Goal: Task Accomplishment & Management: Use online tool/utility

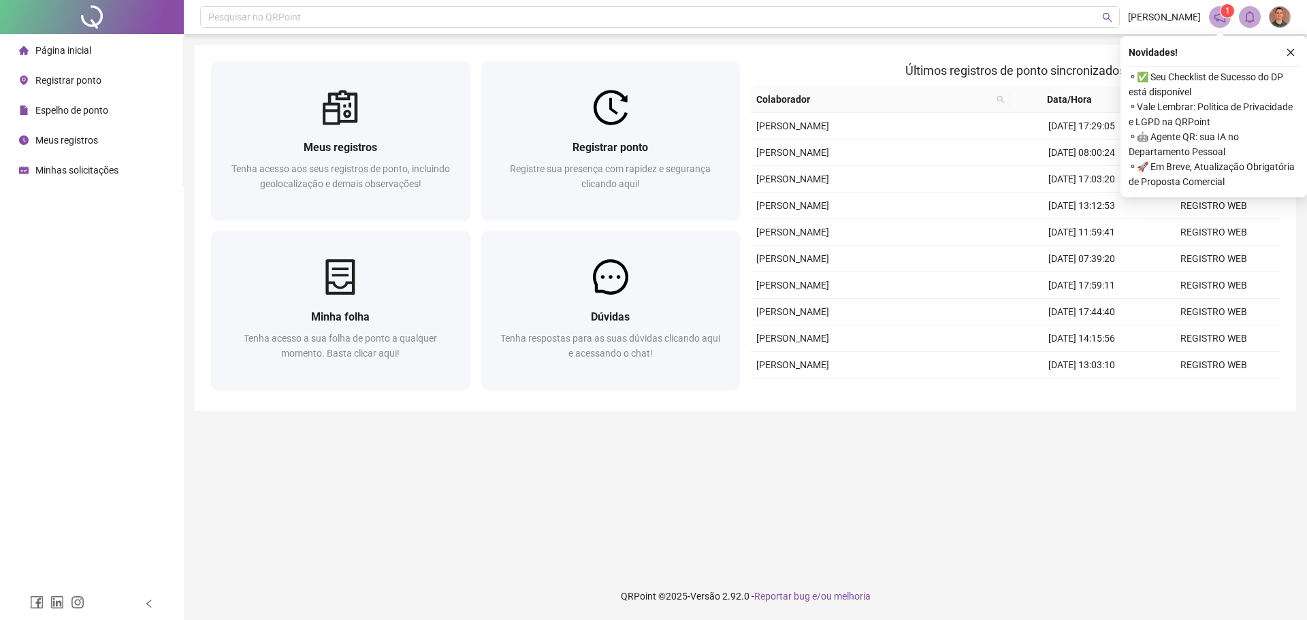
click at [68, 87] on div "Registrar ponto" at bounding box center [60, 80] width 82 height 27
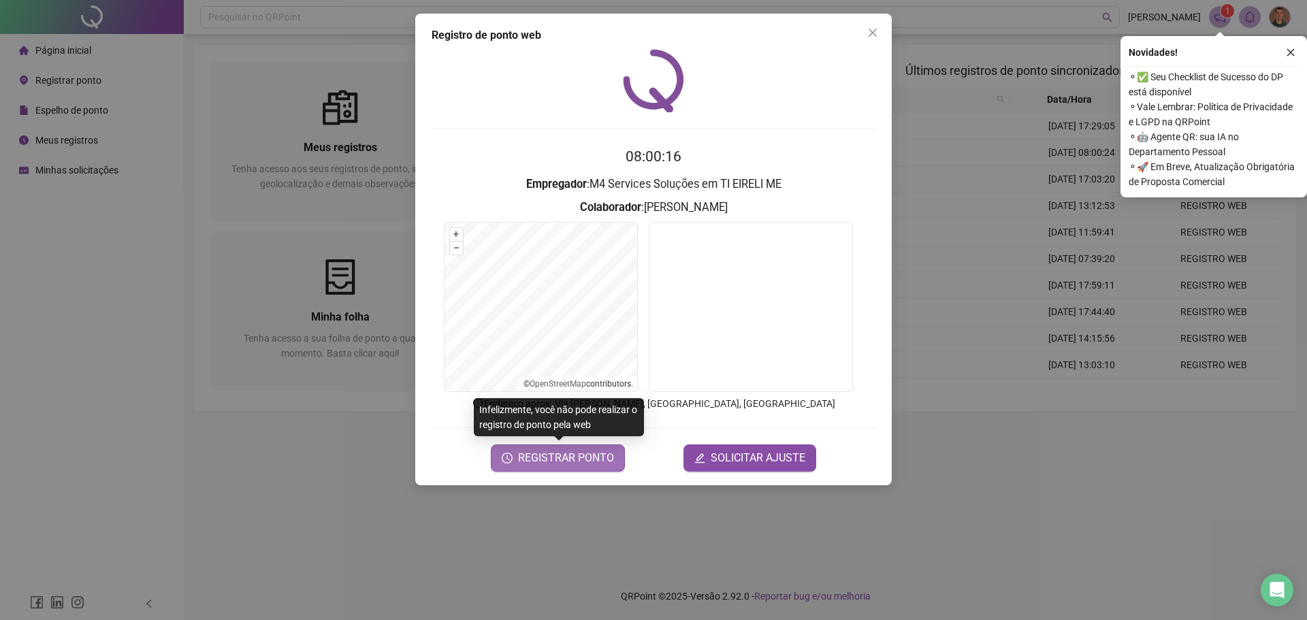
click at [580, 464] on span "REGISTRAR PONTO" at bounding box center [566, 458] width 96 height 16
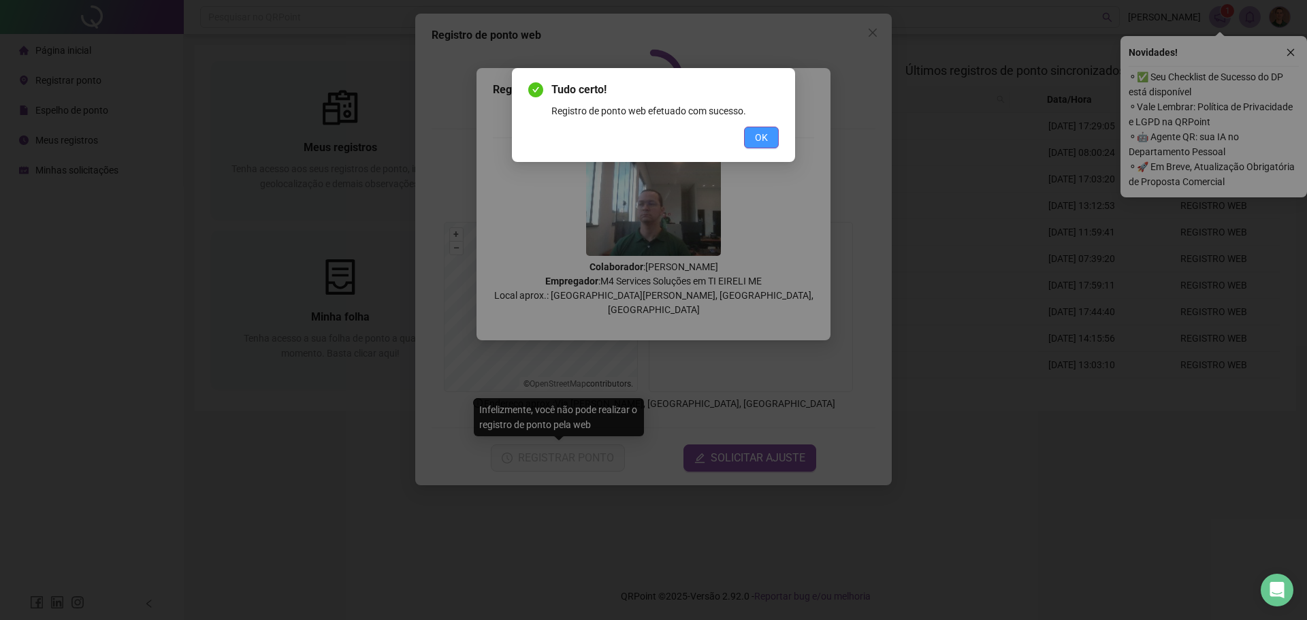
click at [755, 138] on button "OK" at bounding box center [761, 138] width 35 height 22
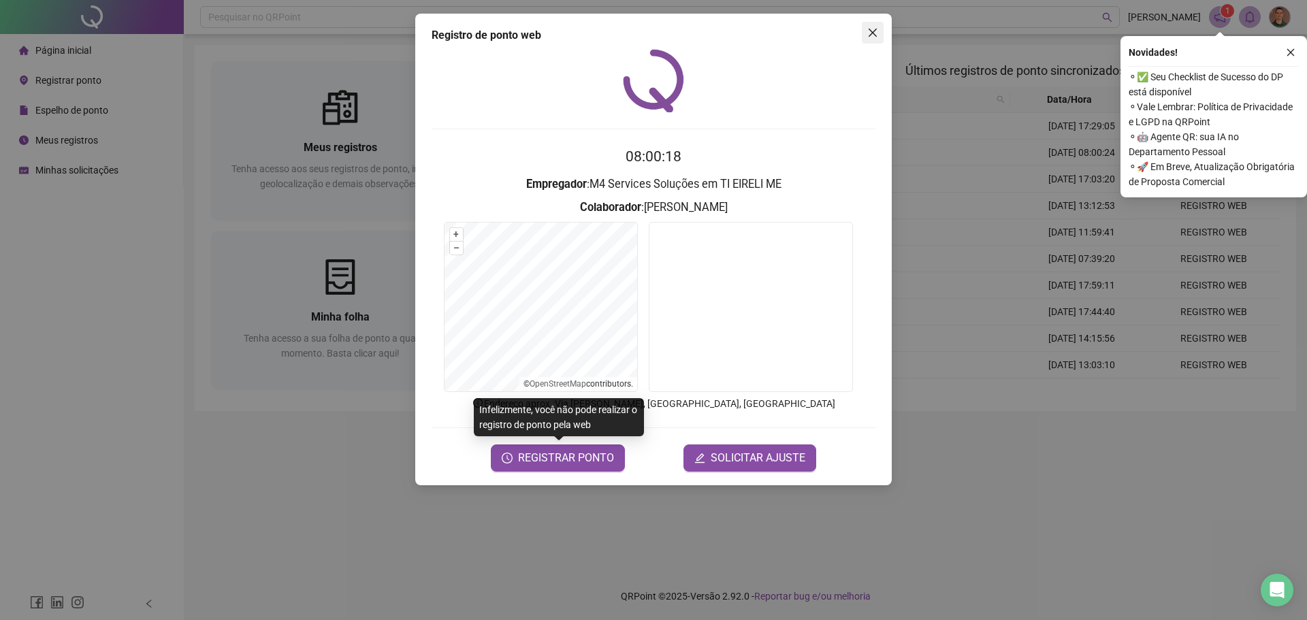
click at [871, 28] on icon "close" at bounding box center [873, 32] width 11 height 11
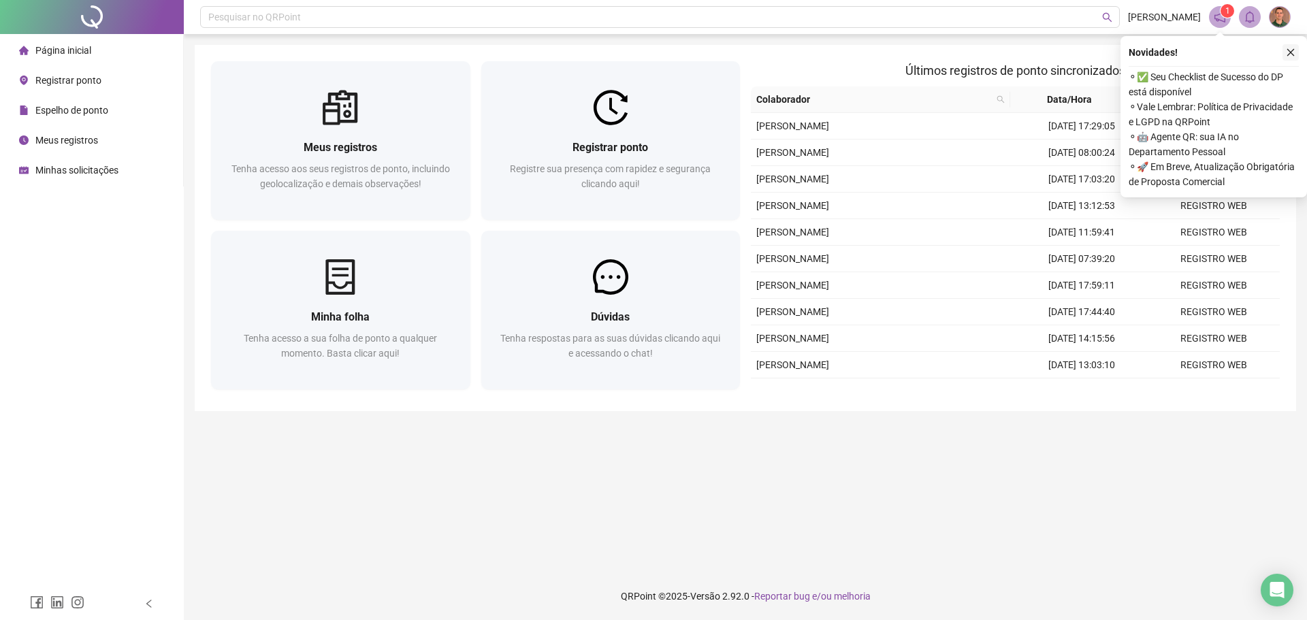
click at [1287, 58] on button "button" at bounding box center [1291, 52] width 16 height 16
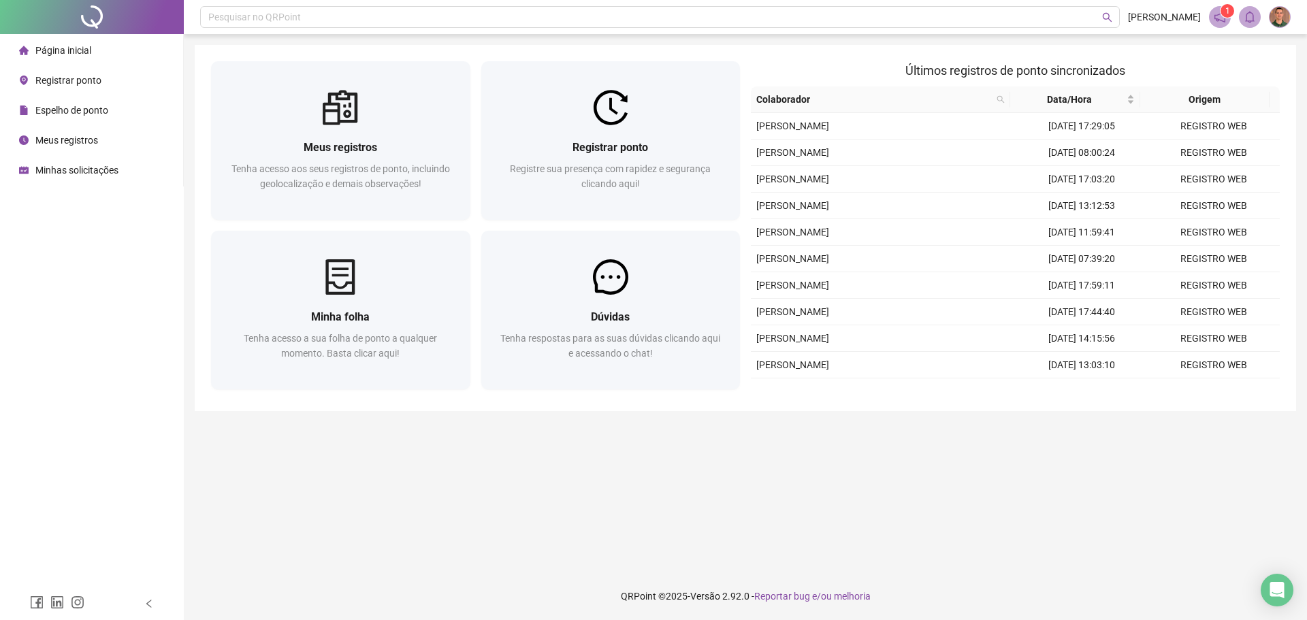
click at [275, 437] on main "Meus registros Tenha acesso aos seus registros de ponto, incluindo geolocalizaç…" at bounding box center [746, 303] width 1102 height 517
click at [64, 148] on div "Meus registros" at bounding box center [58, 140] width 79 height 27
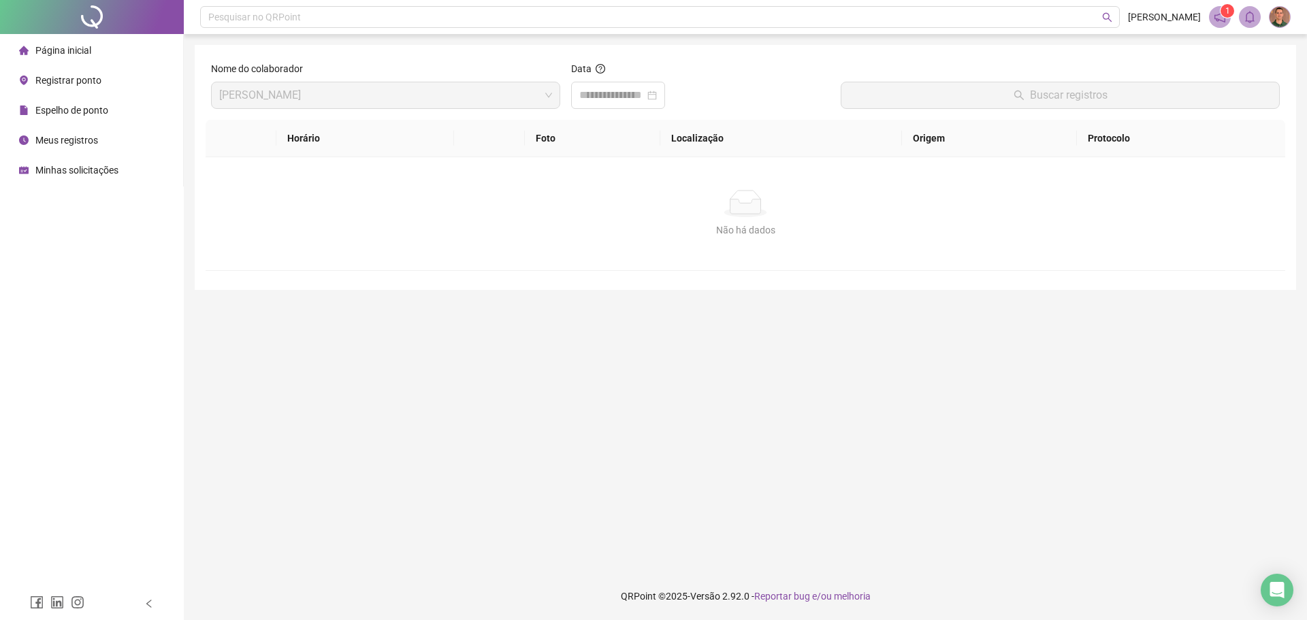
click at [65, 133] on div "Meus registros" at bounding box center [58, 140] width 79 height 27
click at [665, 93] on div at bounding box center [618, 95] width 94 height 27
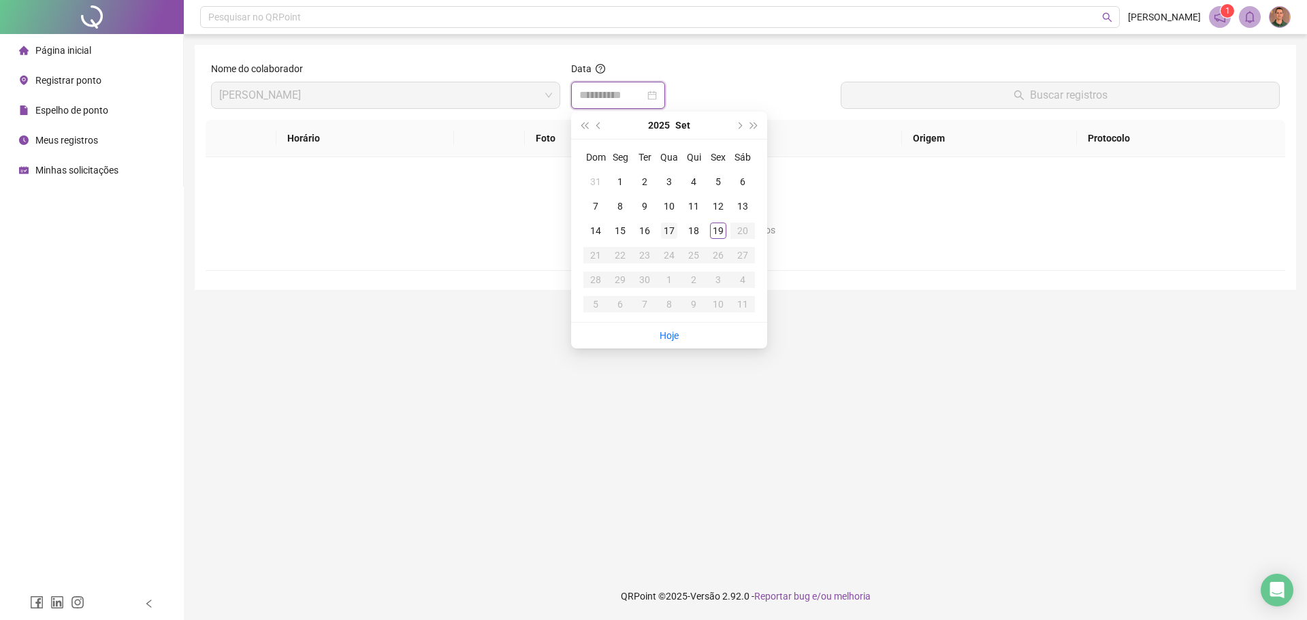
type input "**********"
click at [714, 239] on td "19" at bounding box center [718, 231] width 25 height 25
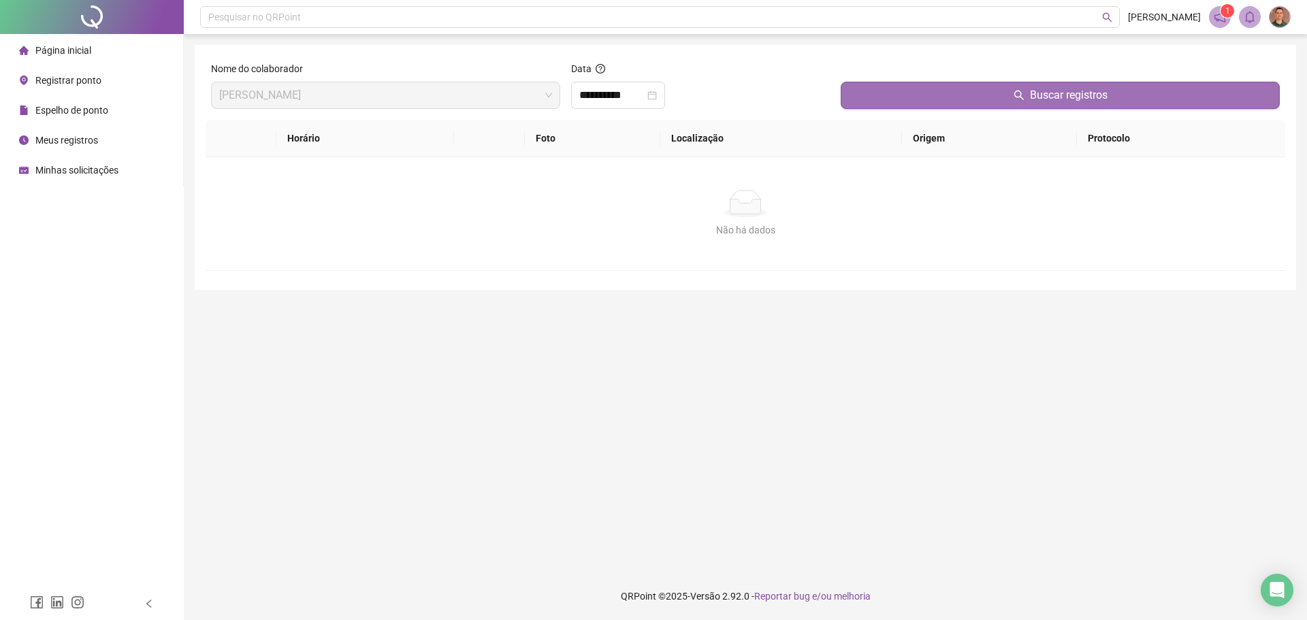
click at [1034, 99] on span "Buscar registros" at bounding box center [1069, 95] width 78 height 16
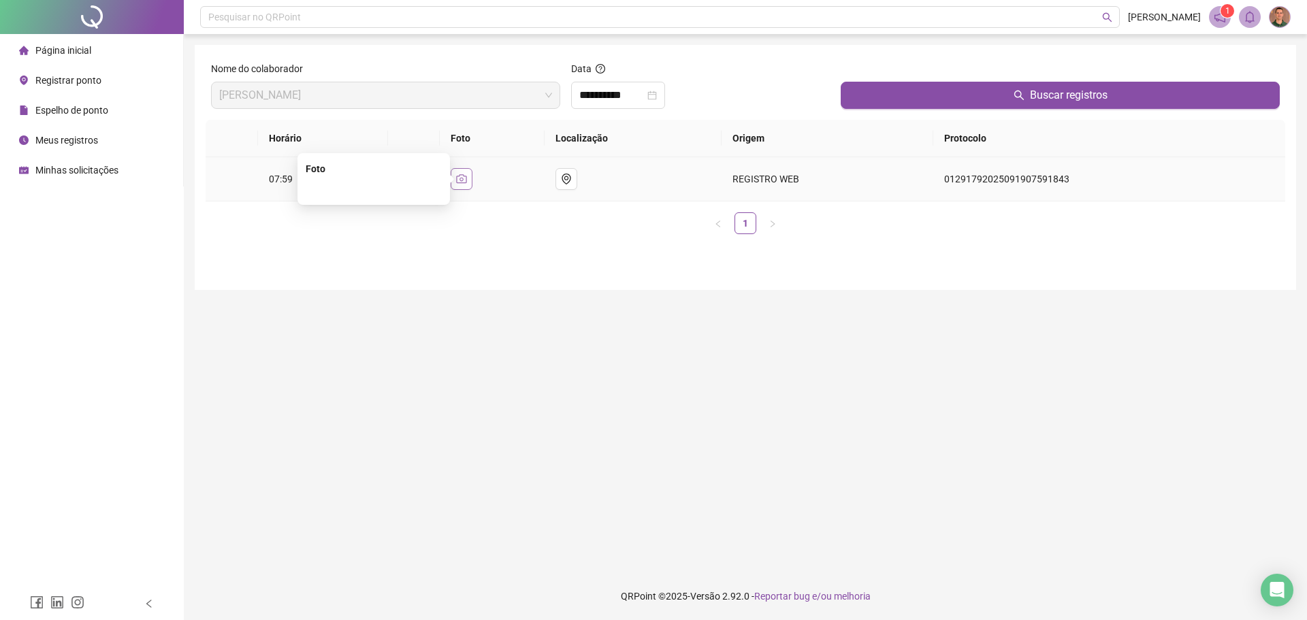
click at [467, 182] on icon "camera" at bounding box center [461, 179] width 11 height 11
click at [467, 177] on icon "camera" at bounding box center [461, 179] width 11 height 11
click at [67, 45] on span "Página inicial" at bounding box center [63, 50] width 56 height 11
